Goal: Answer question/provide support

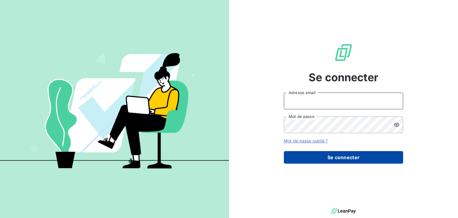
type input "[EMAIL_ADDRESS][DOMAIN_NAME]"
click at [354, 156] on button "Se connecter" at bounding box center [343, 157] width 119 height 13
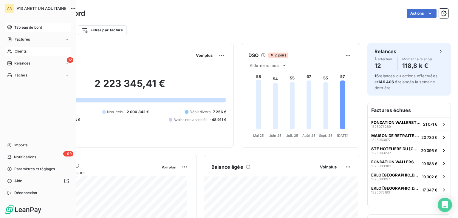
click at [23, 50] on span "Clients" at bounding box center [21, 51] width 12 height 5
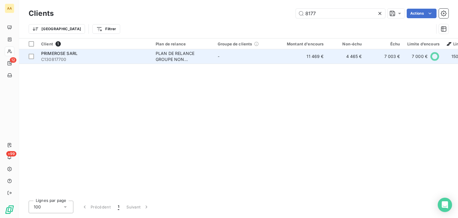
type input "8177"
click at [69, 54] on span "PRIMEROSE SARL" at bounding box center [59, 53] width 36 height 5
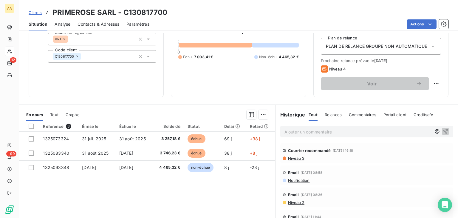
scroll to position [60, 0]
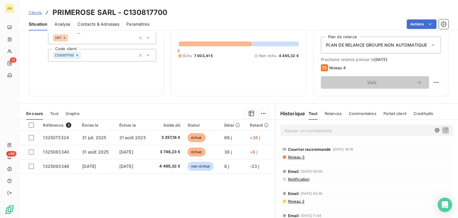
click at [293, 128] on p "Ajouter un commentaire ﻿" at bounding box center [357, 130] width 147 height 7
